Goal: Find contact information: Find contact information

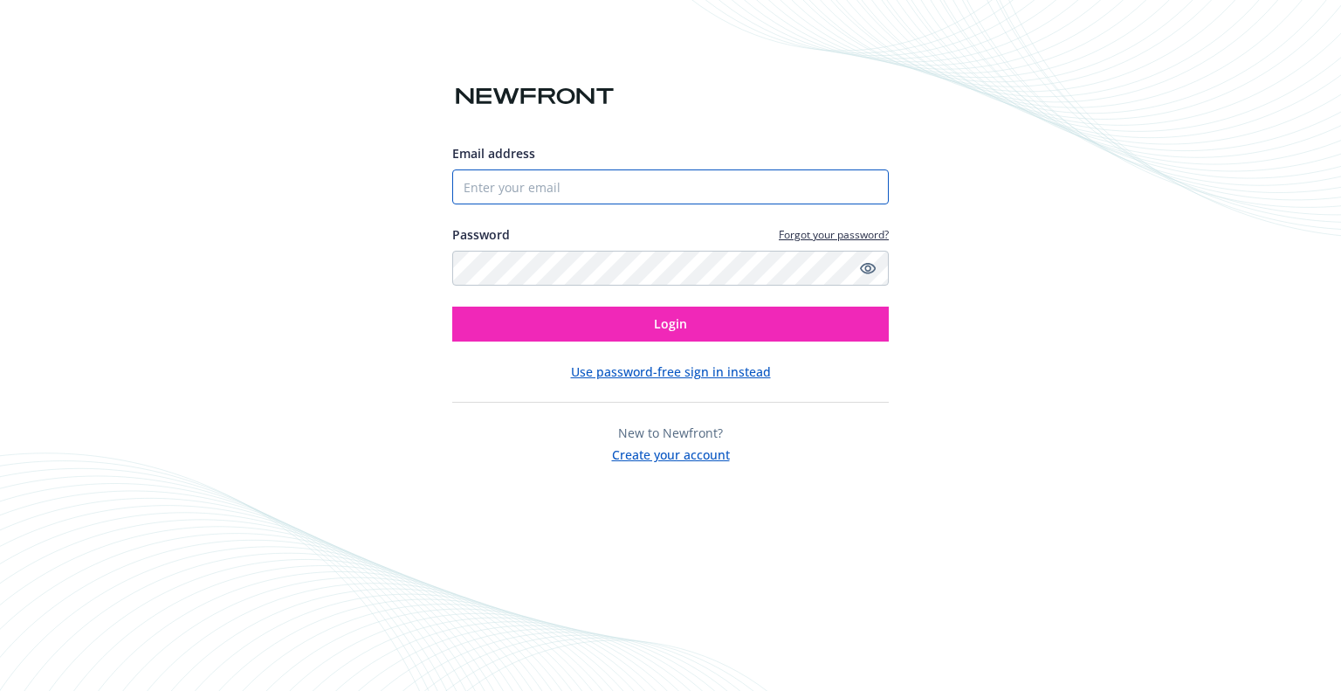
click at [642, 188] on input "Email address" at bounding box center [670, 186] width 436 height 35
type input "[PERSON_NAME][EMAIL_ADDRESS][PERSON_NAME][DOMAIN_NAME]"
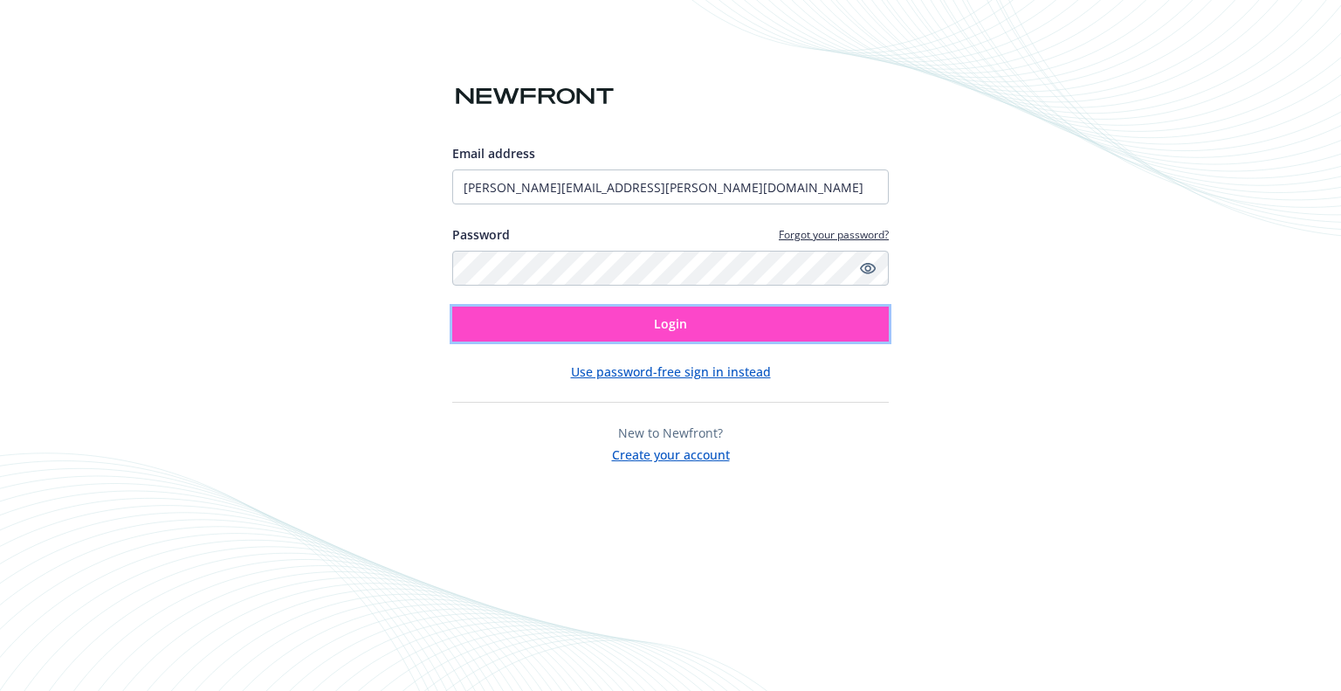
click at [622, 333] on button "Login" at bounding box center [670, 323] width 436 height 35
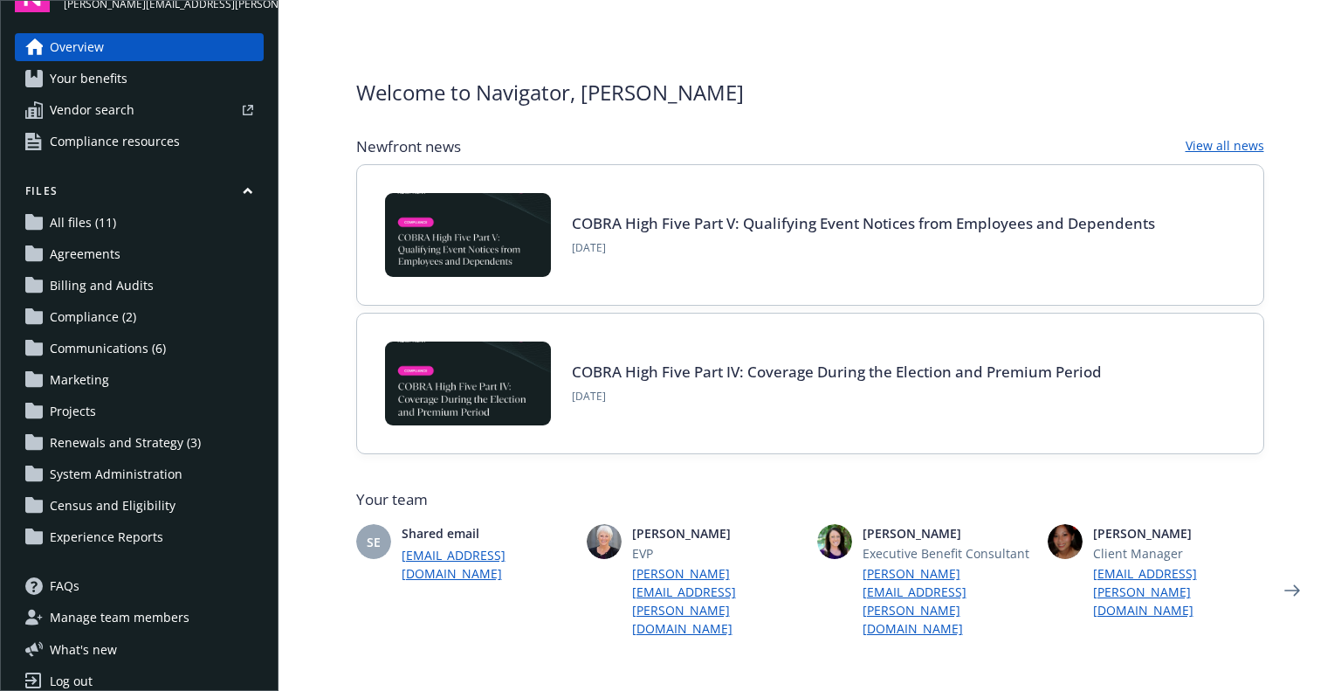
scroll to position [56, 0]
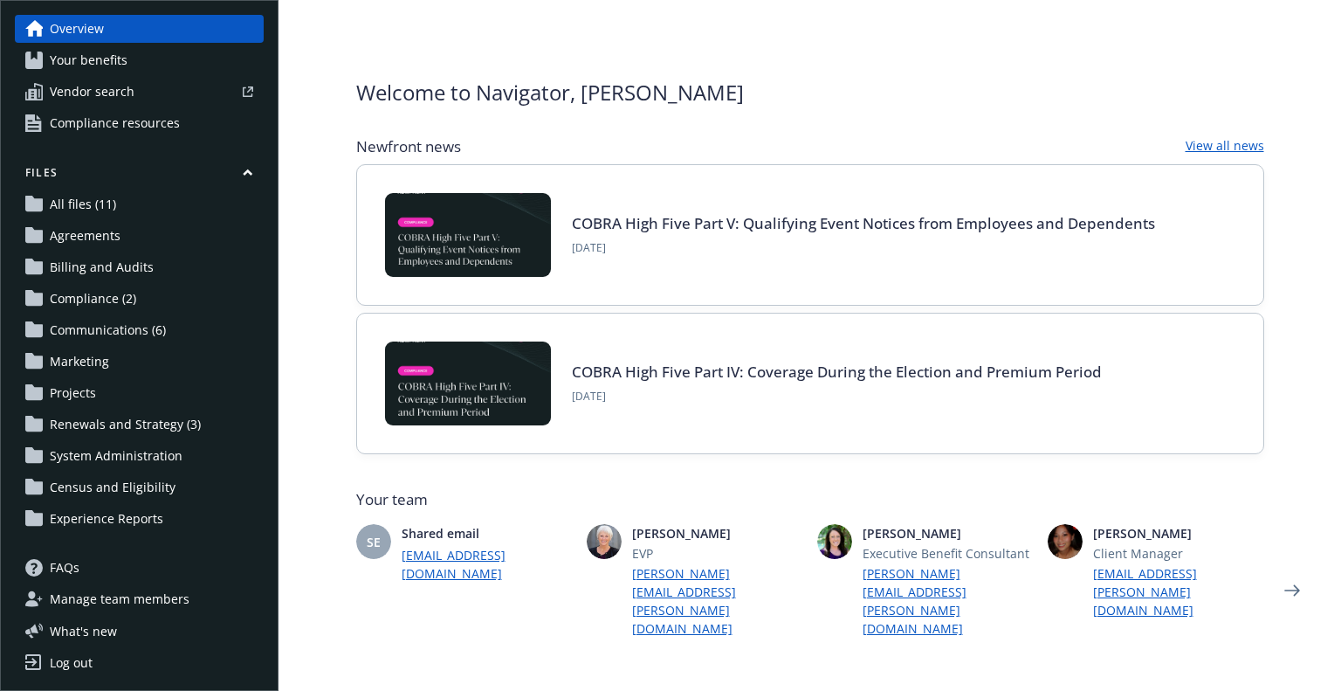
click at [122, 516] on span "Experience Reports" at bounding box center [106, 519] width 113 height 28
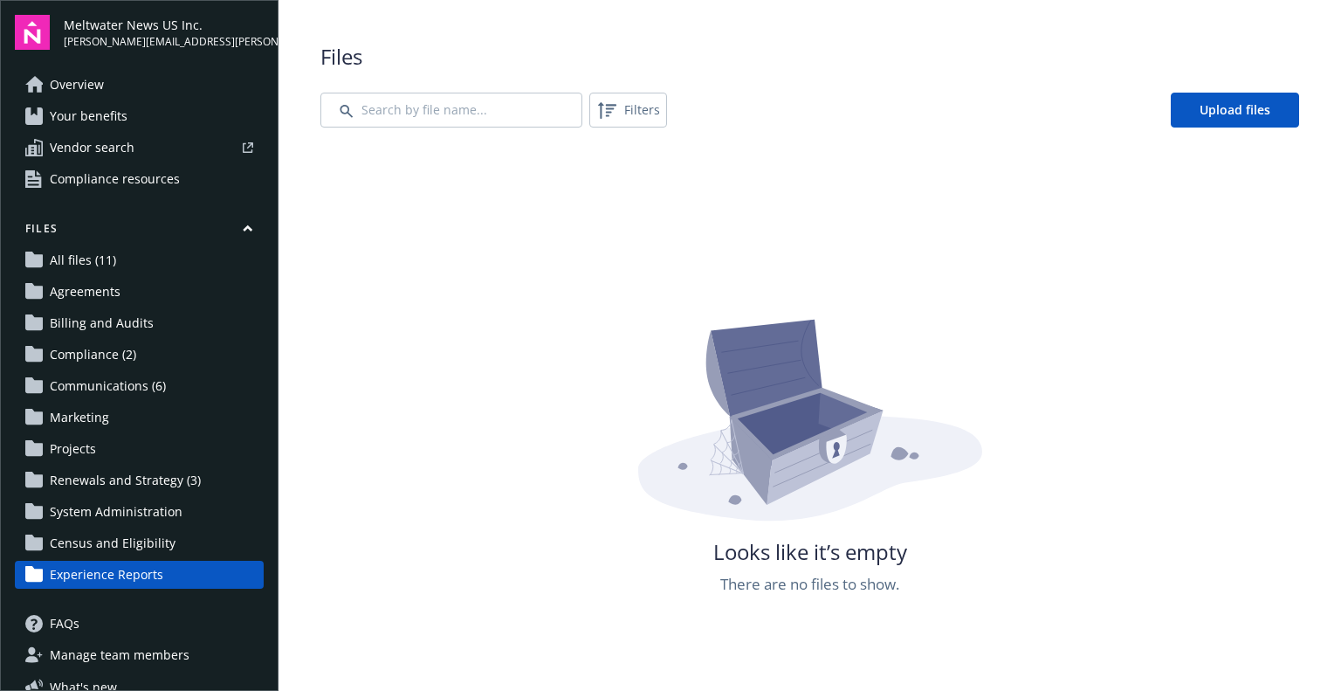
click at [89, 268] on span "All files (11)" at bounding box center [83, 260] width 66 height 28
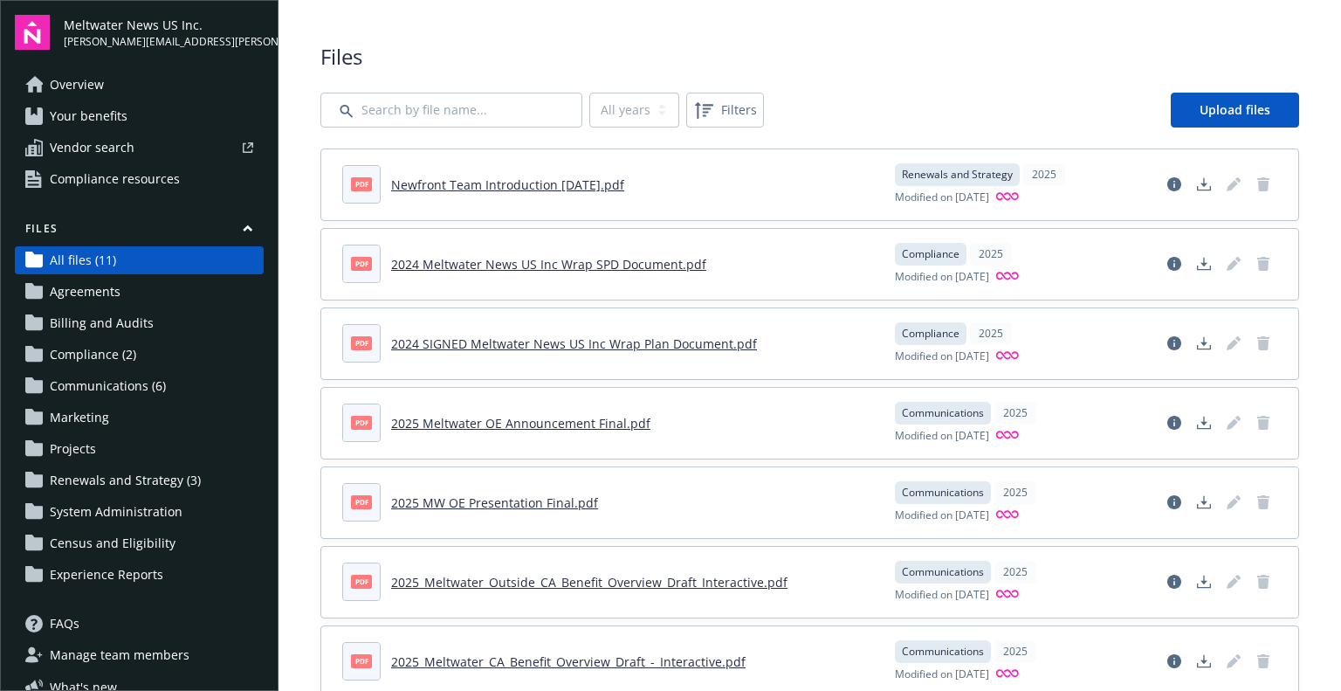
click at [91, 93] on span "Overview" at bounding box center [77, 85] width 54 height 28
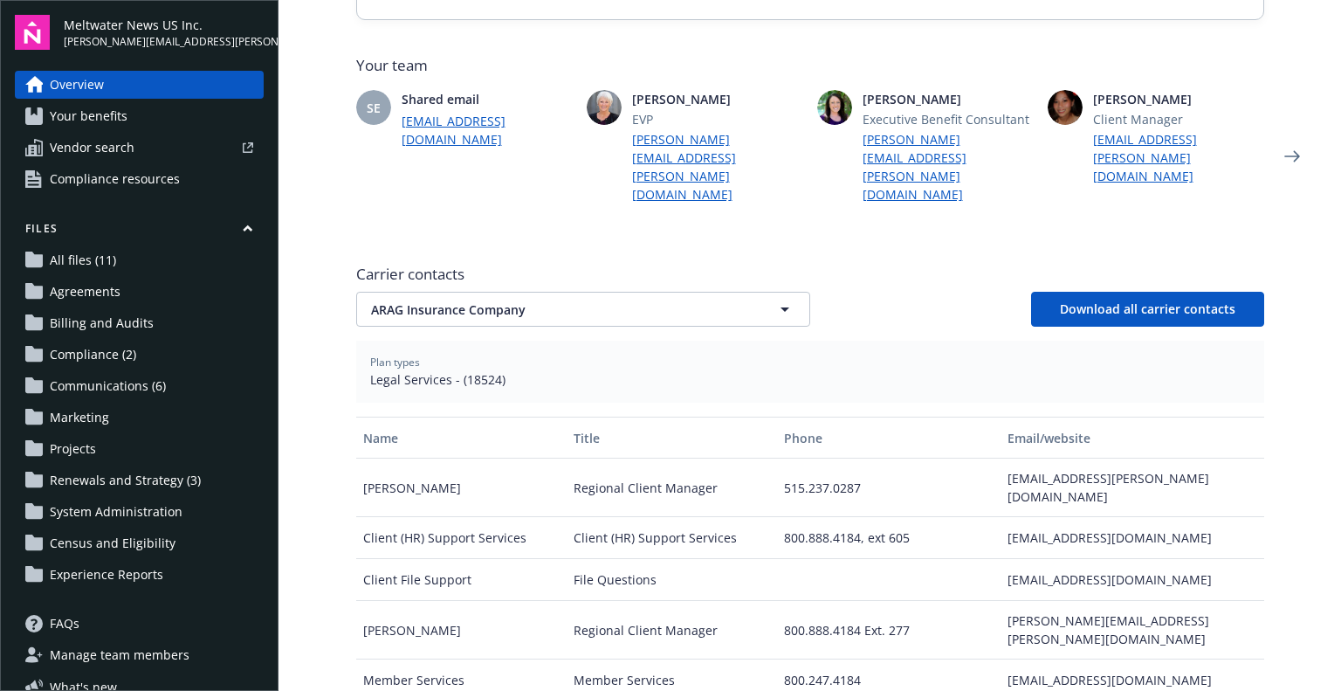
scroll to position [436, 0]
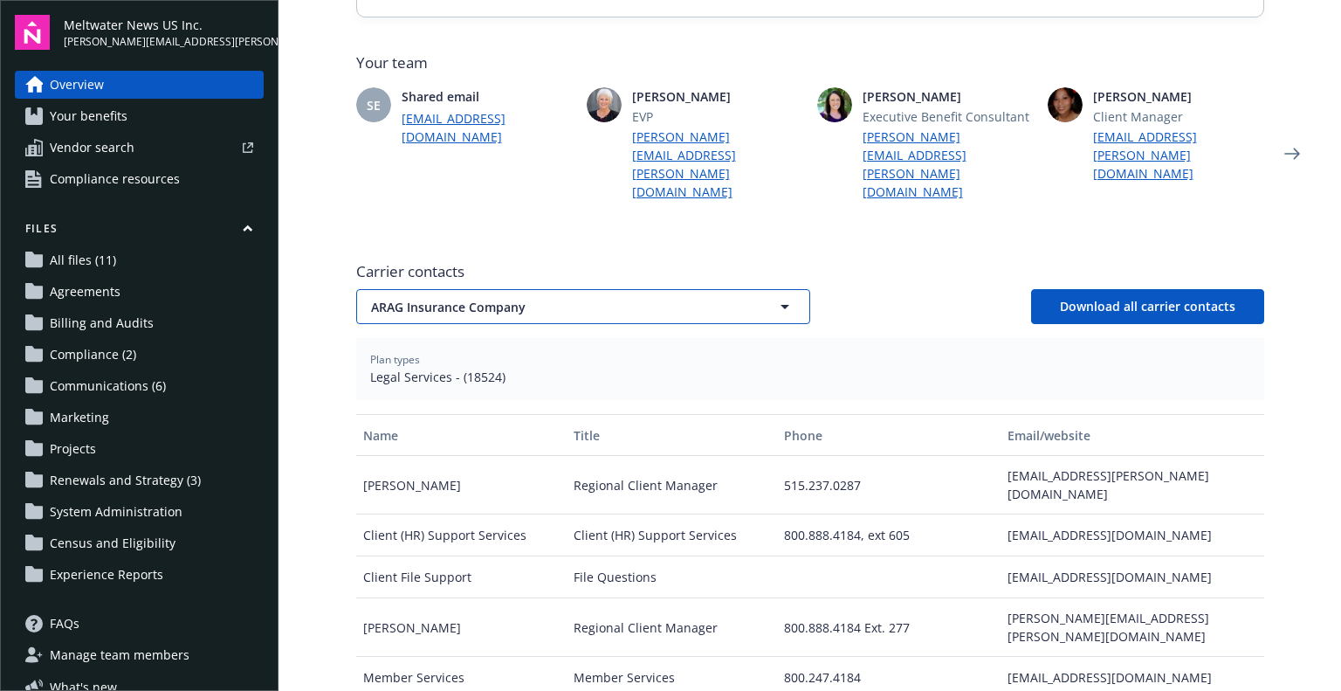
click at [558, 298] on span "ARAG Insurance Company" at bounding box center [552, 307] width 363 height 18
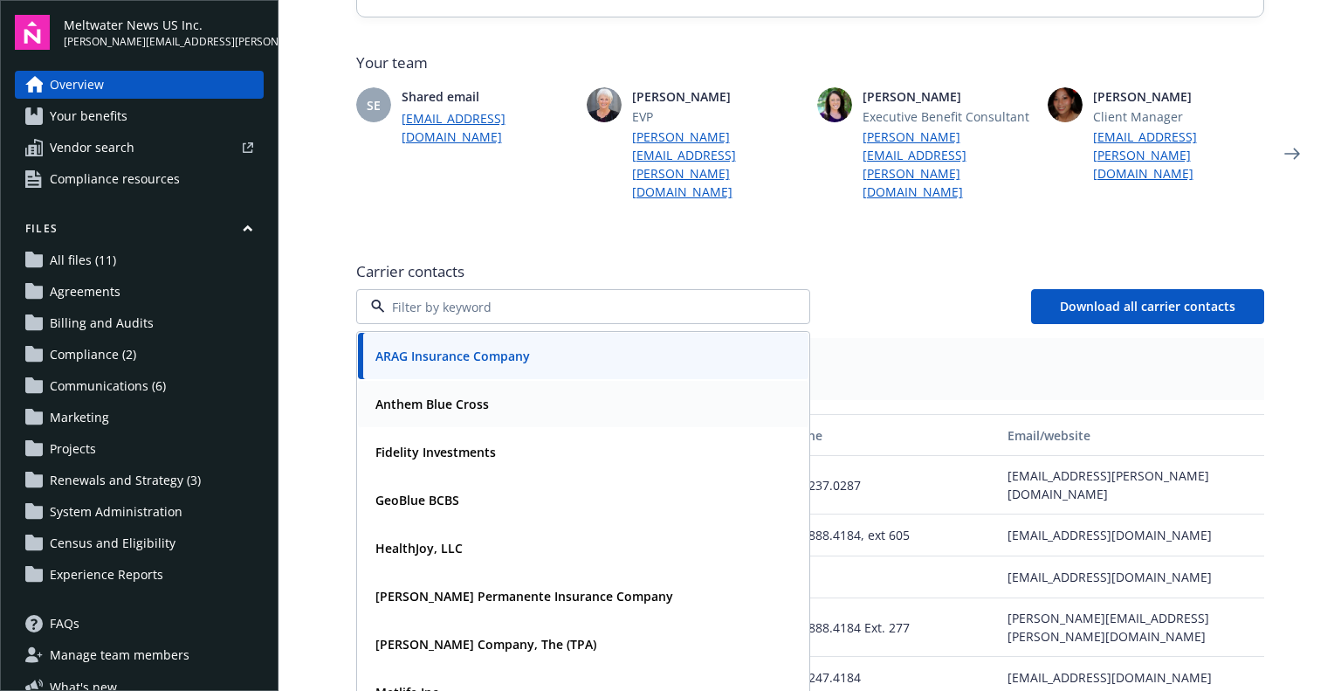
click at [471, 395] on strong "Anthem Blue Cross" at bounding box center [431, 403] width 113 height 17
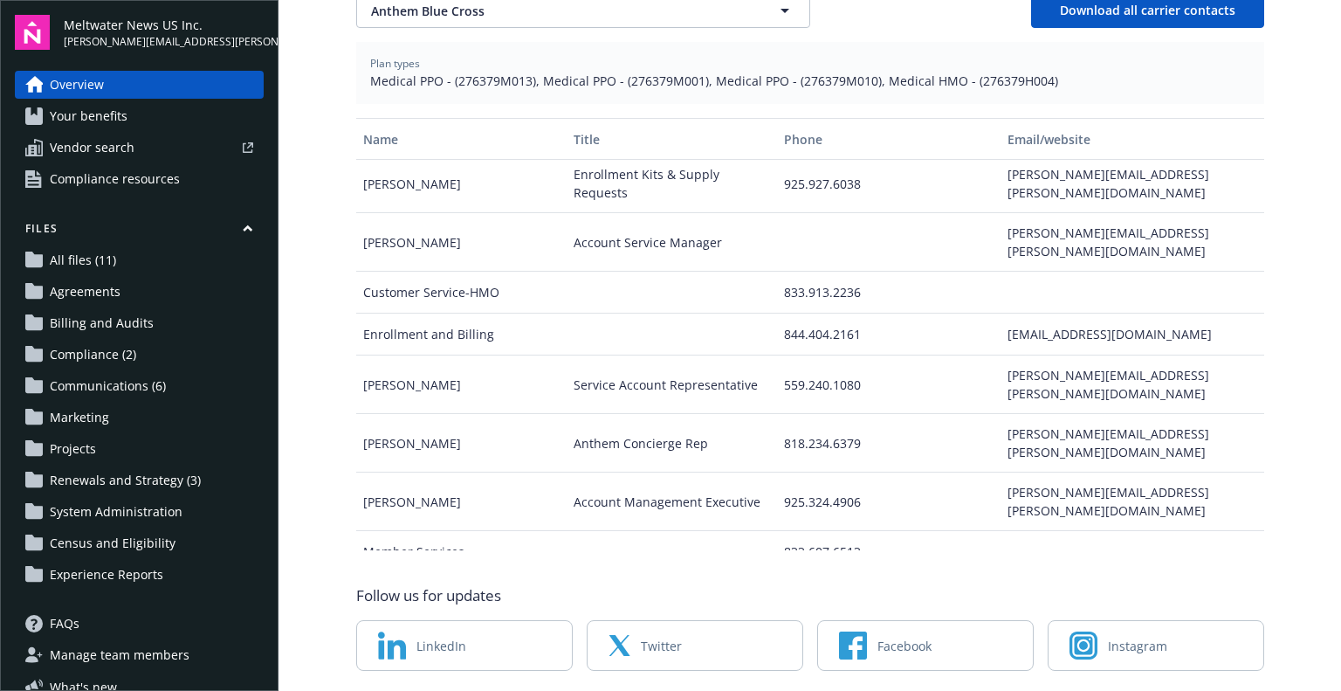
scroll to position [0, 0]
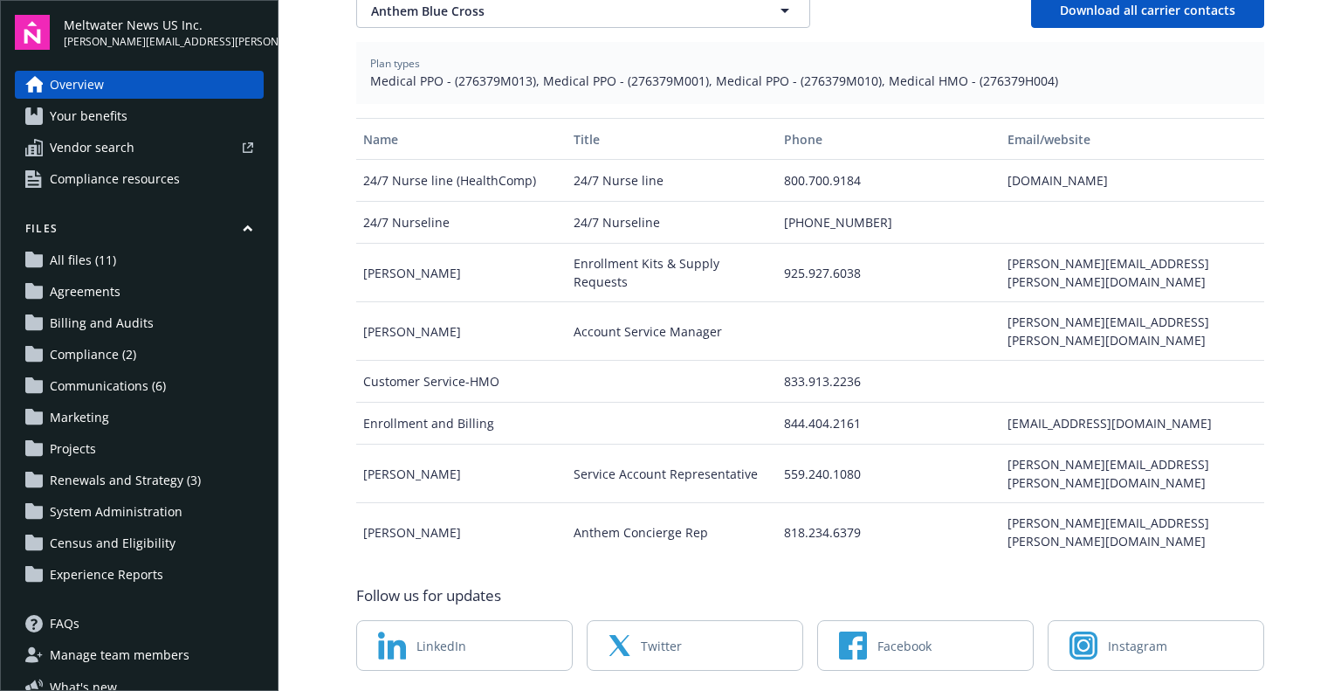
click at [147, 323] on span "Billing and Audits" at bounding box center [102, 323] width 104 height 28
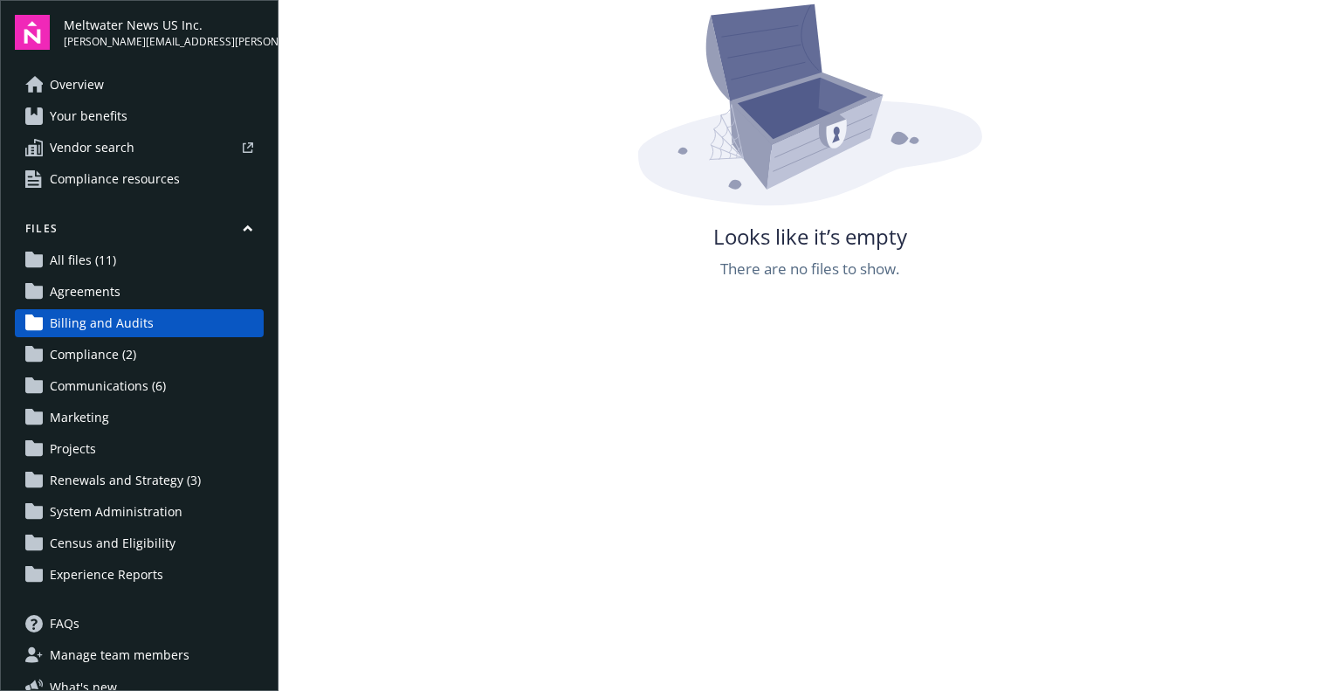
click at [107, 123] on span "Your benefits" at bounding box center [89, 116] width 78 height 28
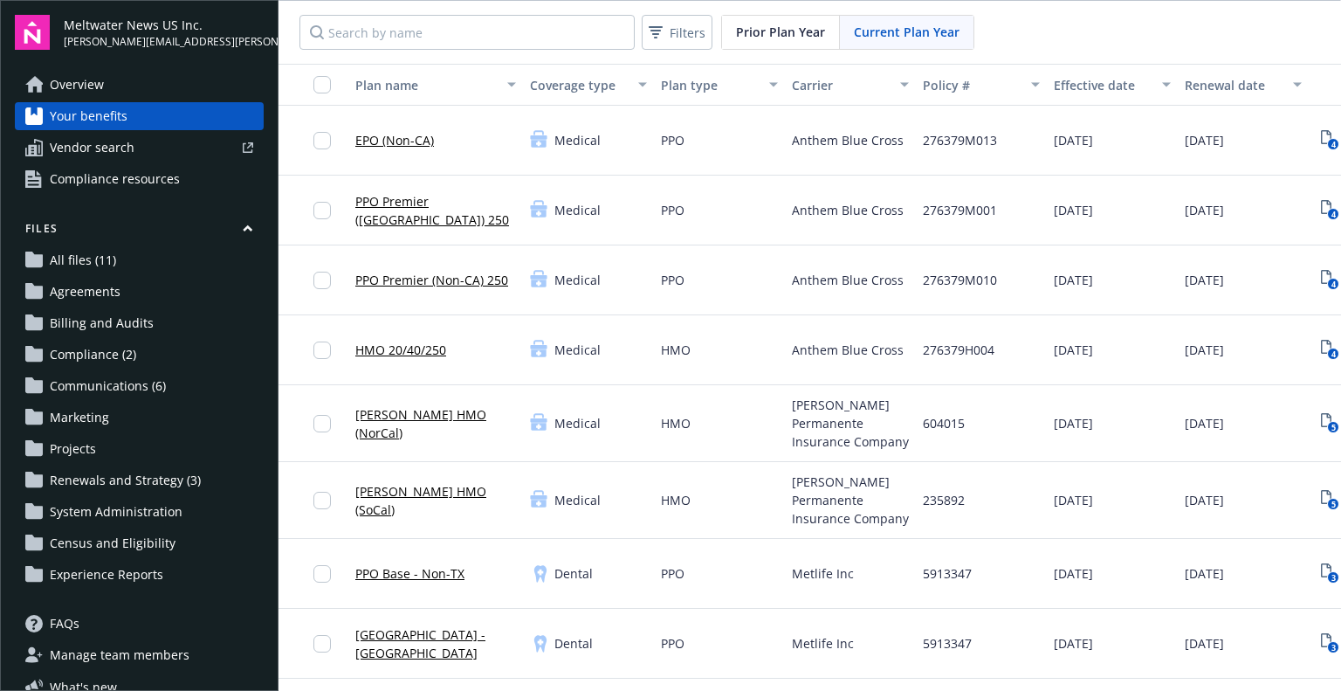
click at [91, 89] on span "Overview" at bounding box center [77, 85] width 54 height 28
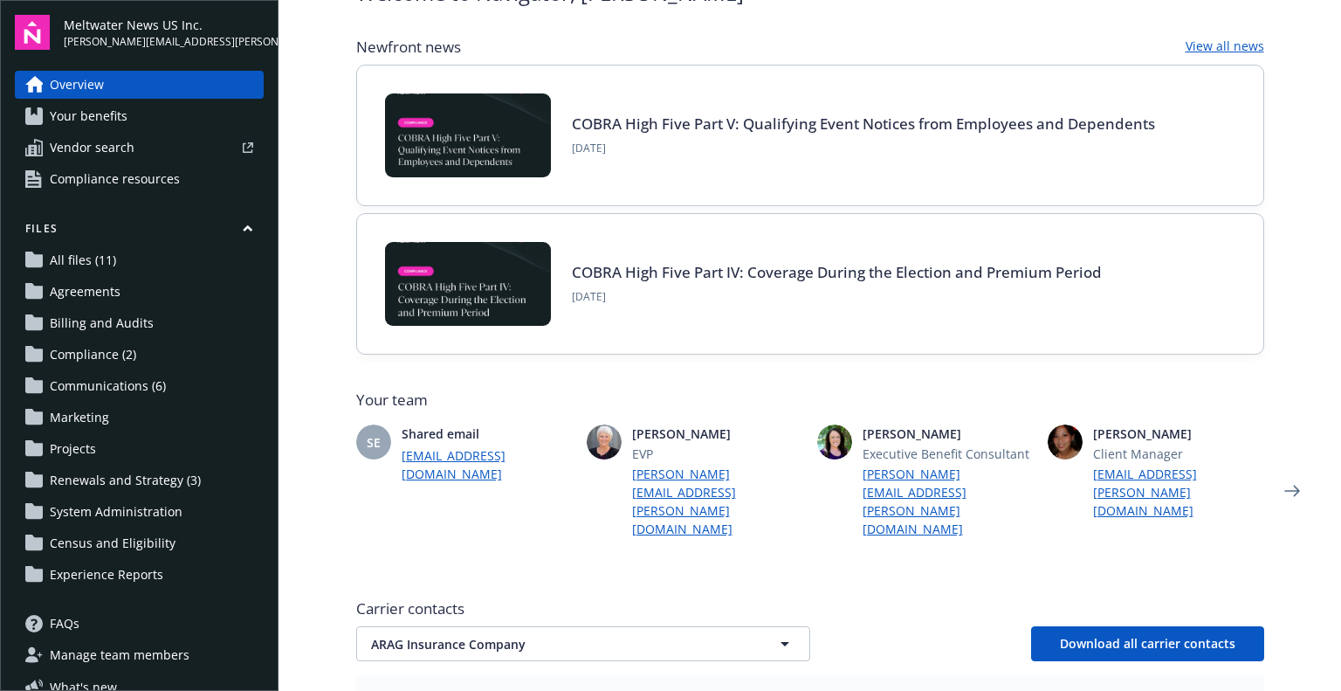
scroll to position [262, 0]
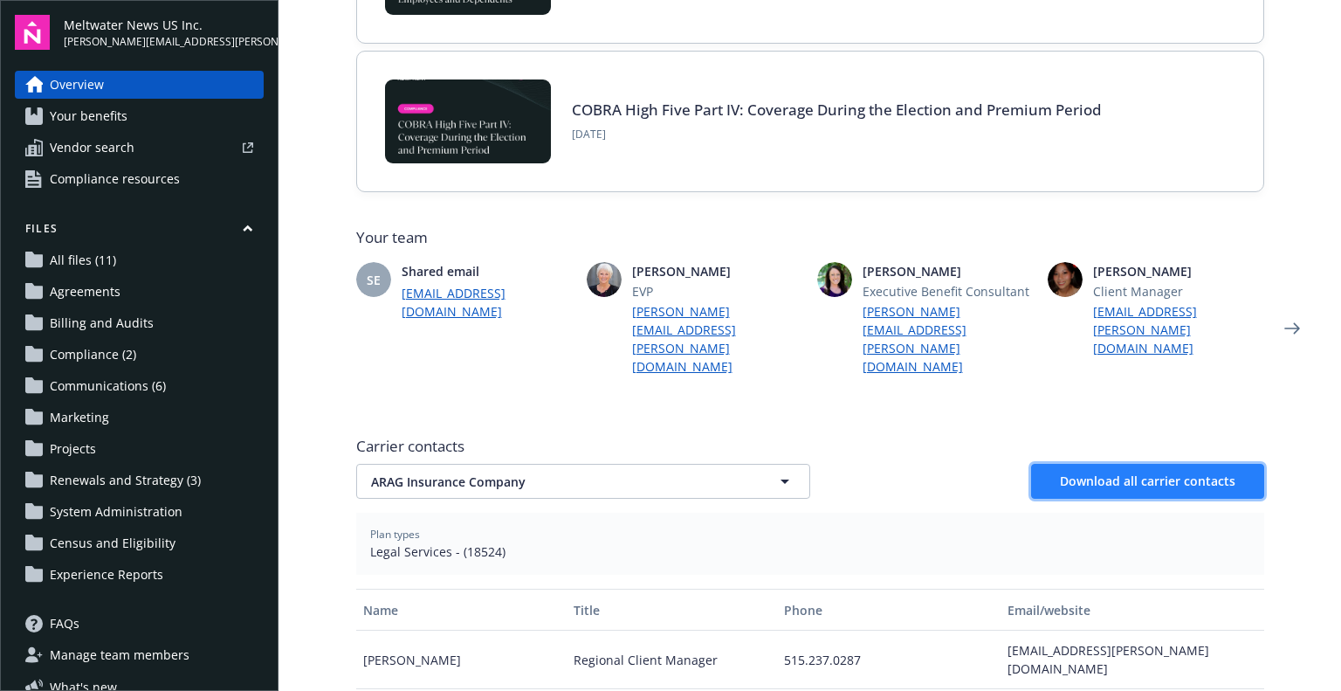
click at [1101, 472] on span "Download all carrier contacts" at bounding box center [1147, 480] width 175 height 17
